Goal: Transaction & Acquisition: Purchase product/service

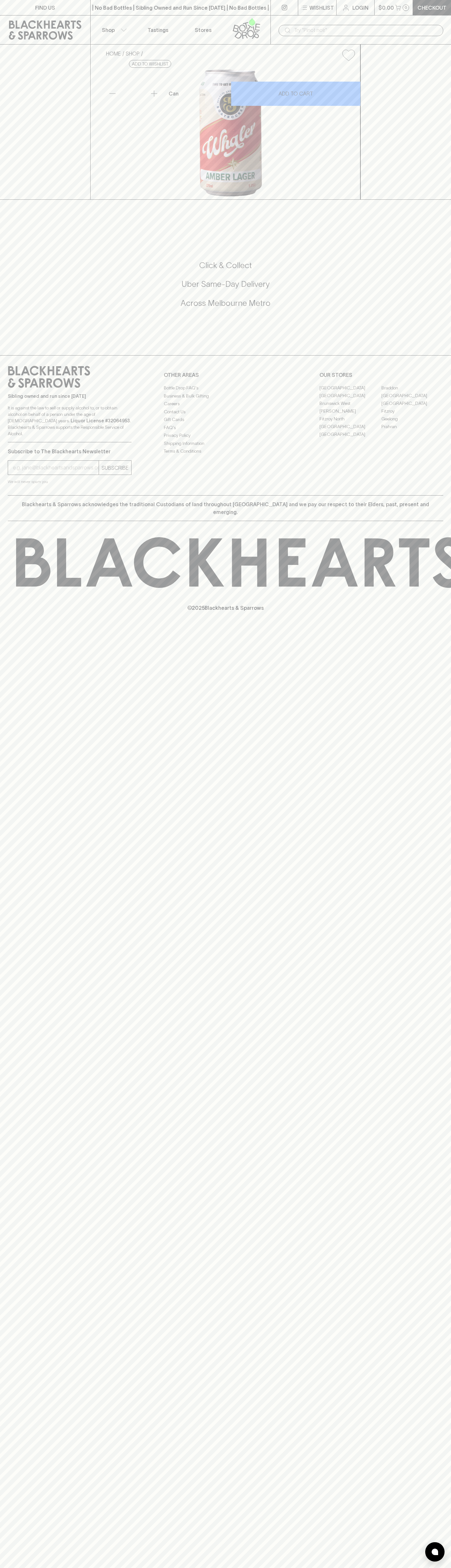
click at [351, 7] on link "Login" at bounding box center [355, 7] width 38 height 16
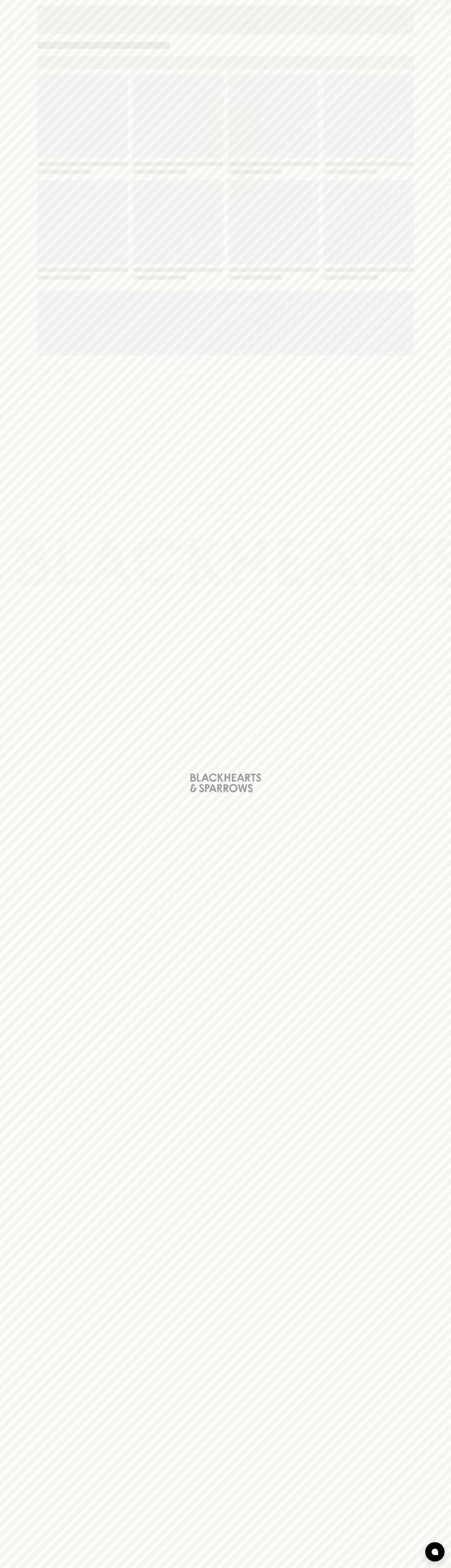
click at [377, 1568] on html "FIND US | No Bad Bottles | Sibling Owned and Run Since [DATE] | No Bad Bottles …" at bounding box center [226, 784] width 451 height 1568
click at [30, 1189] on div "Loading" at bounding box center [226, 784] width 451 height 1568
